Goal: Obtain resource: Download file/media

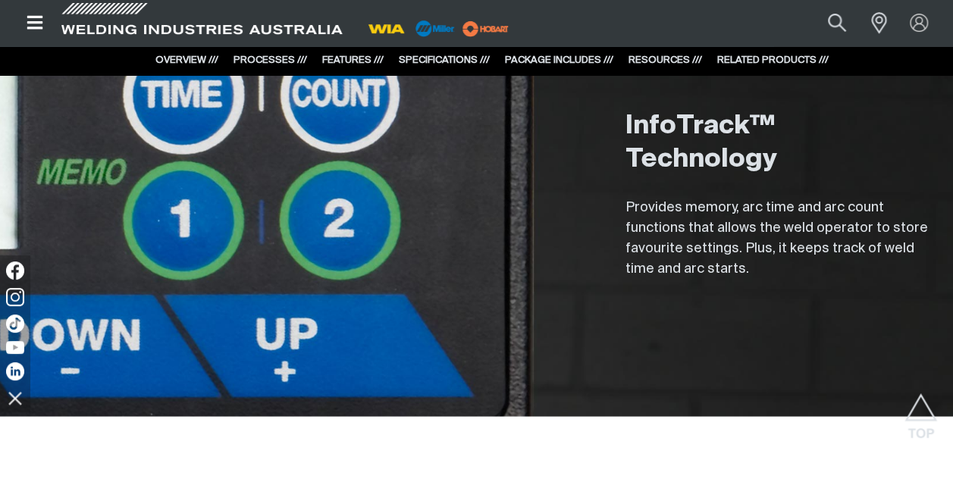
scroll to position [4475, 0]
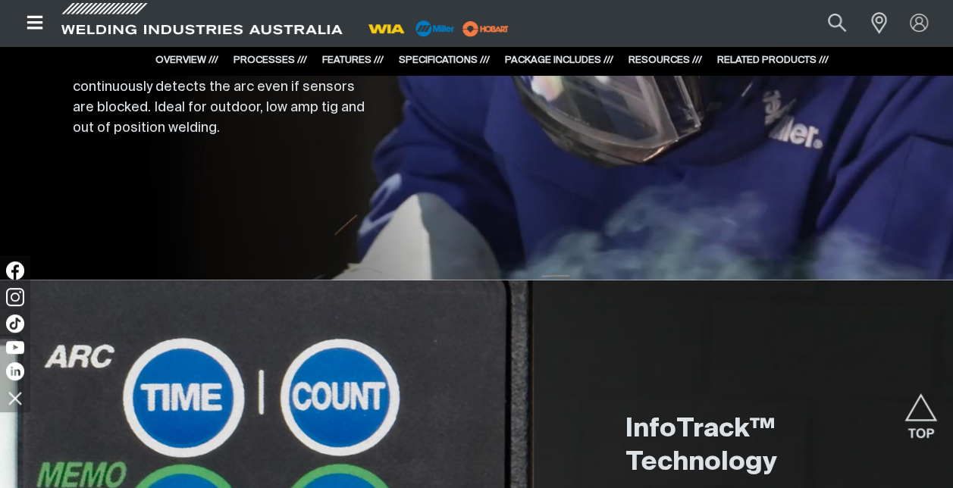
click at [39, 23] on icon "Open top menu" at bounding box center [35, 23] width 16 height 14
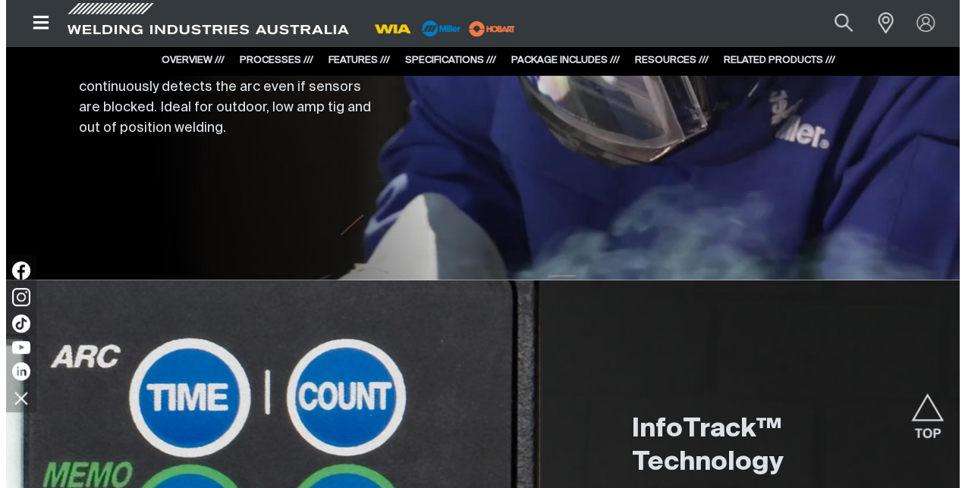
scroll to position [4481, 0]
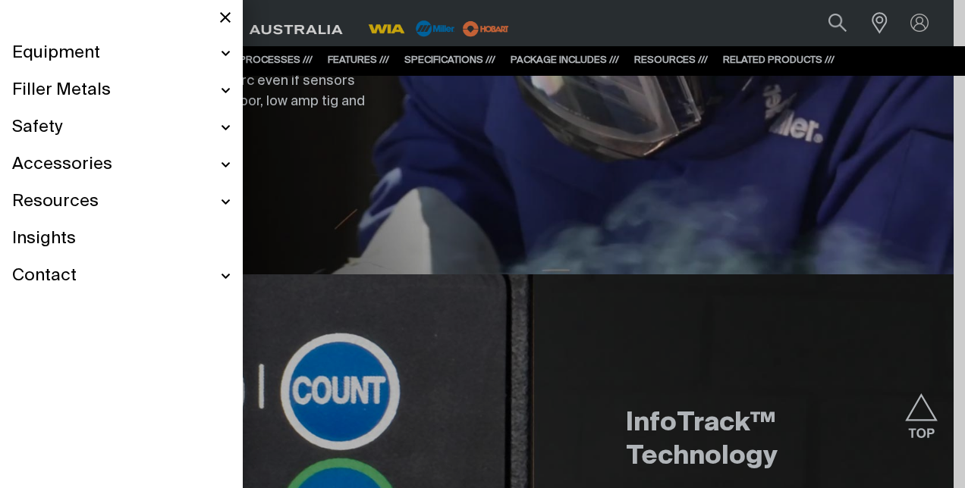
click at [78, 58] on span "Equipment" at bounding box center [56, 53] width 88 height 22
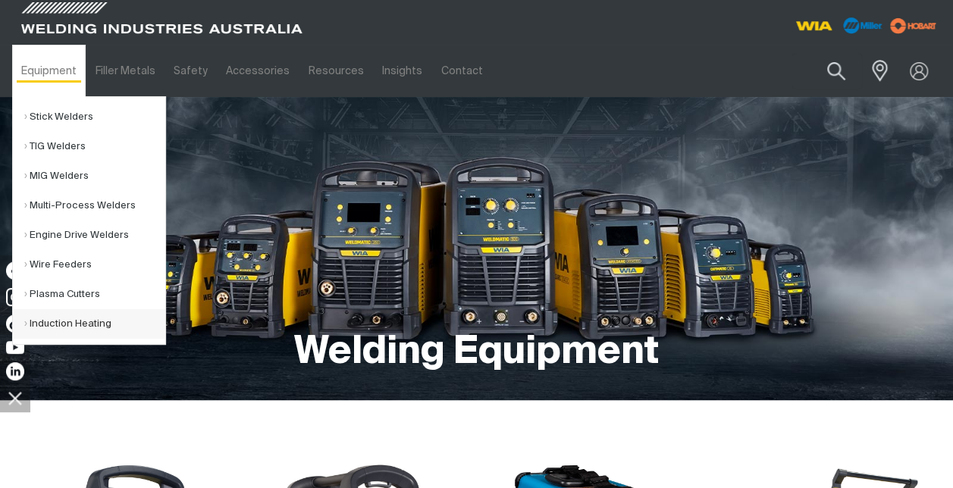
click at [71, 324] on link "Induction Heating" at bounding box center [94, 324] width 141 height 30
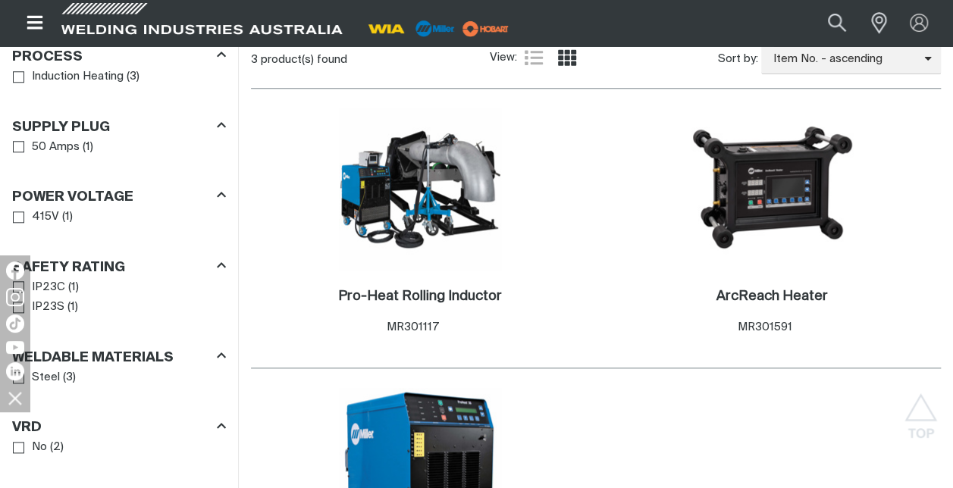
scroll to position [834, 0]
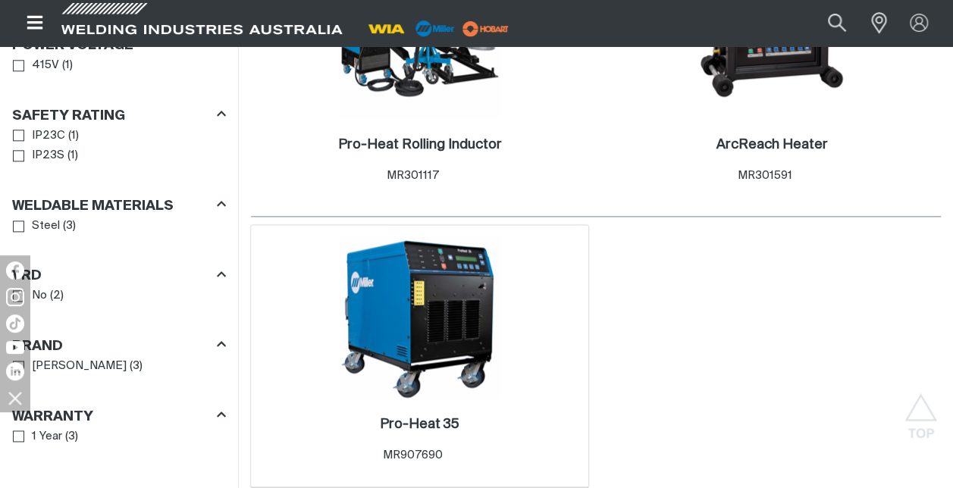
click at [424, 456] on span "MR907690" at bounding box center [412, 455] width 60 height 11
click at [427, 422] on h2 "Pro-Heat 35 ." at bounding box center [420, 425] width 80 height 14
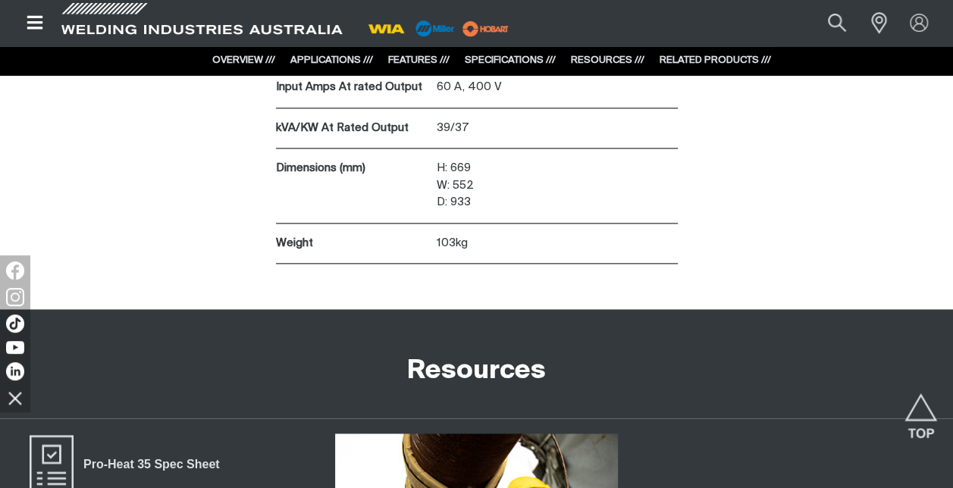
scroll to position [3944, 0]
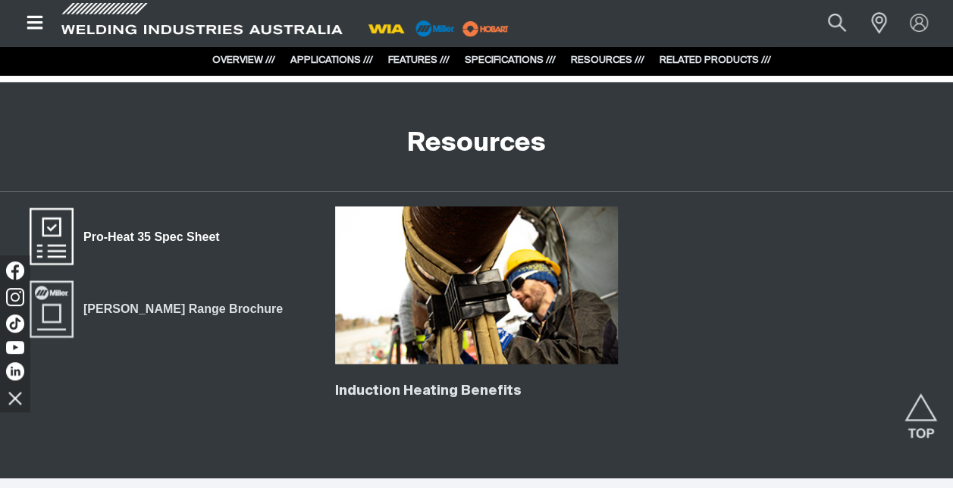
click at [203, 233] on span "Pro-Heat 35 Spec Sheet" at bounding box center [151, 237] width 155 height 20
